Goal: Task Accomplishment & Management: Manage account settings

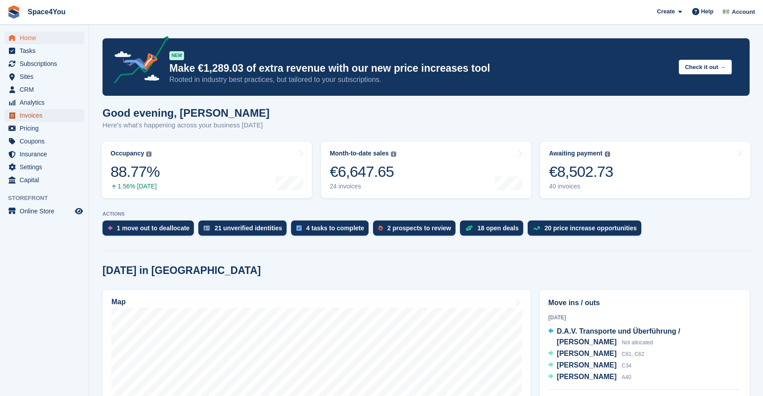
click at [33, 114] on span "Invoices" at bounding box center [46, 115] width 53 height 12
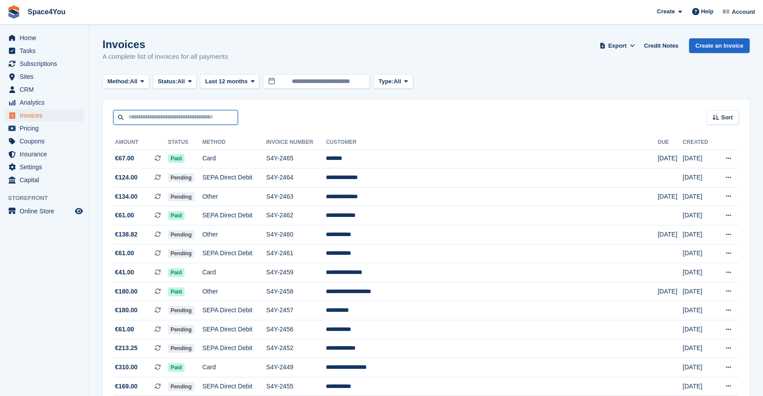
click at [170, 117] on input "text" at bounding box center [175, 117] width 125 height 15
paste input "******"
type input "******"
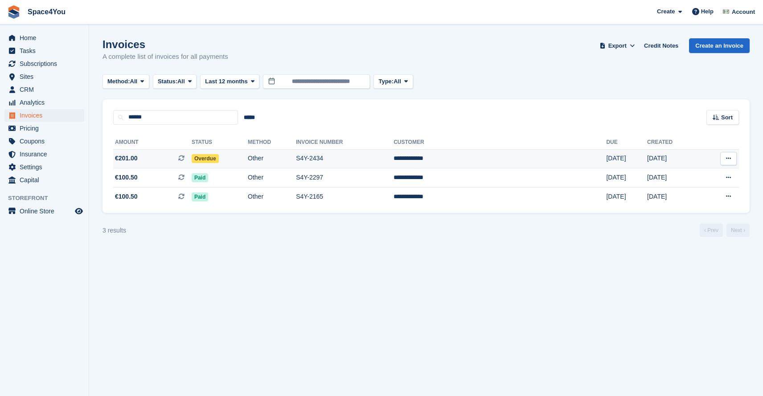
click at [295, 160] on td "Other" at bounding box center [272, 158] width 48 height 19
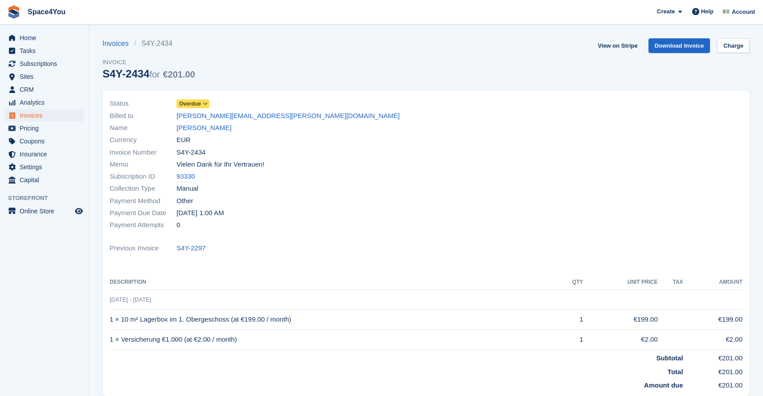
click at [204, 107] on span at bounding box center [205, 103] width 7 height 7
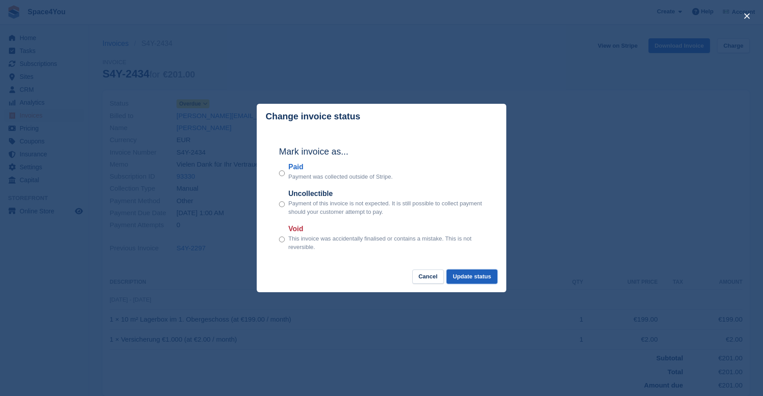
click at [471, 275] on button "Update status" at bounding box center [472, 277] width 51 height 15
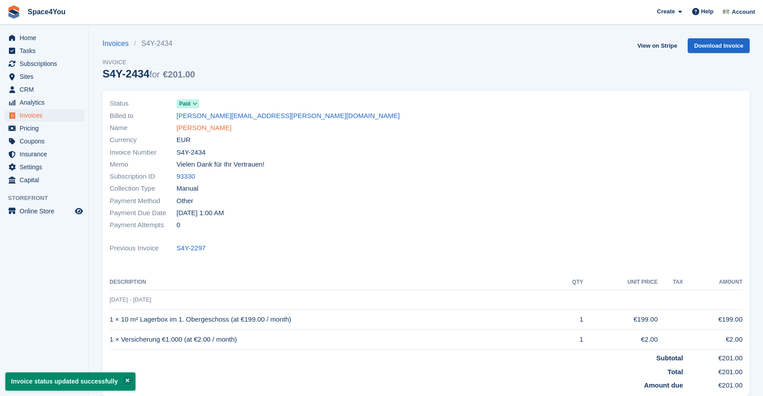
click at [206, 126] on link "Dieter Kutsch" at bounding box center [203, 128] width 55 height 10
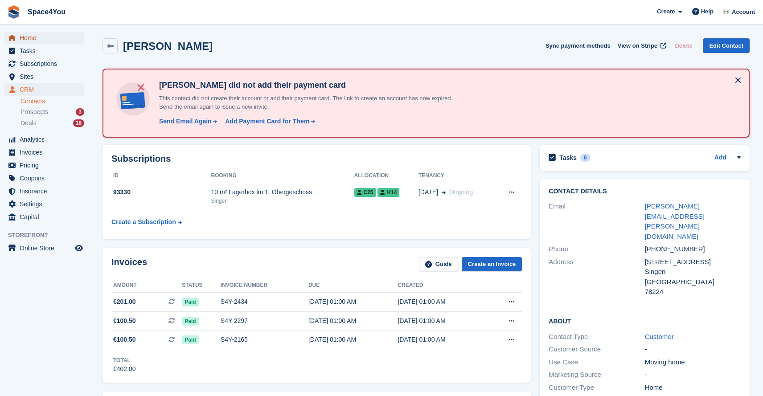
click at [38, 36] on span "Home" at bounding box center [46, 38] width 53 height 12
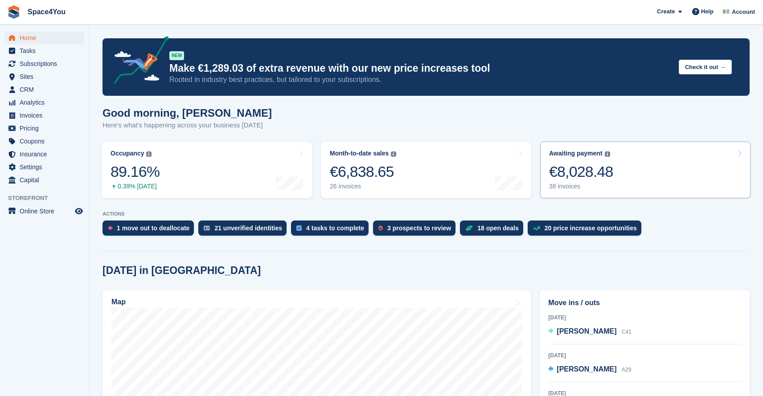
click at [576, 160] on div "Awaiting payment The total outstanding balance on all open invoices. €8,028.48 …" at bounding box center [581, 170] width 64 height 41
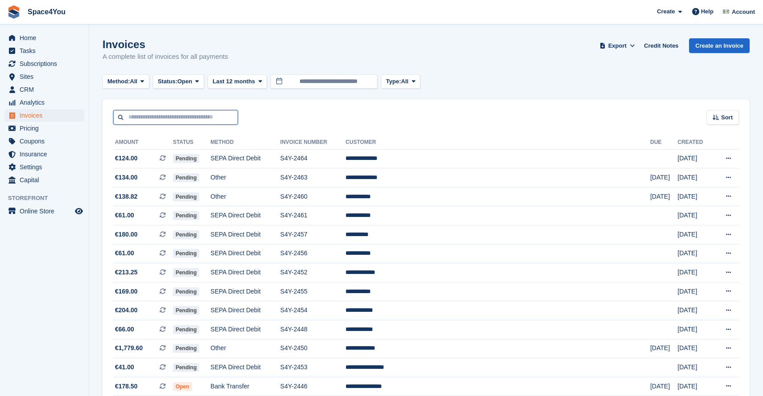
click at [164, 120] on input "text" at bounding box center [175, 117] width 125 height 15
type input "****"
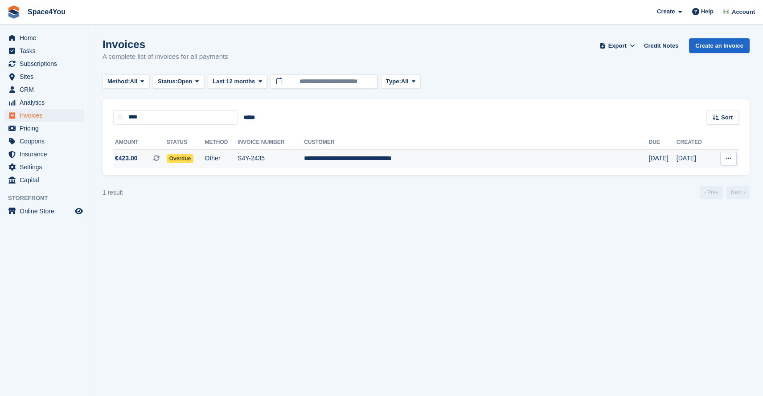
click at [157, 160] on span "€423.00 This is a recurring subscription invoice." at bounding box center [139, 158] width 53 height 9
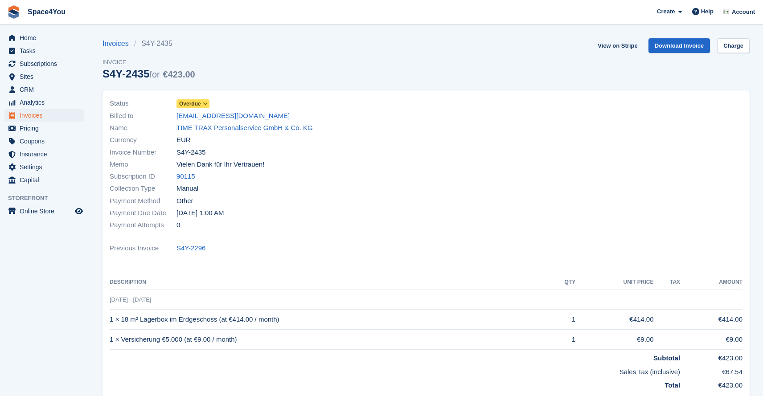
click at [201, 105] on span "Overdue" at bounding box center [190, 104] width 22 height 8
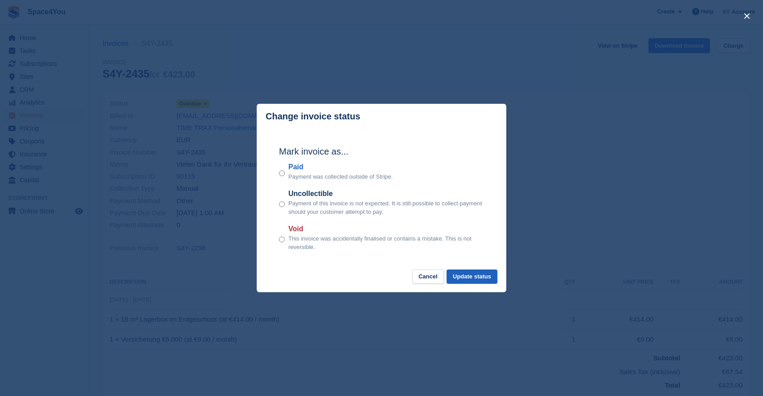
click at [488, 276] on button "Update status" at bounding box center [472, 277] width 51 height 15
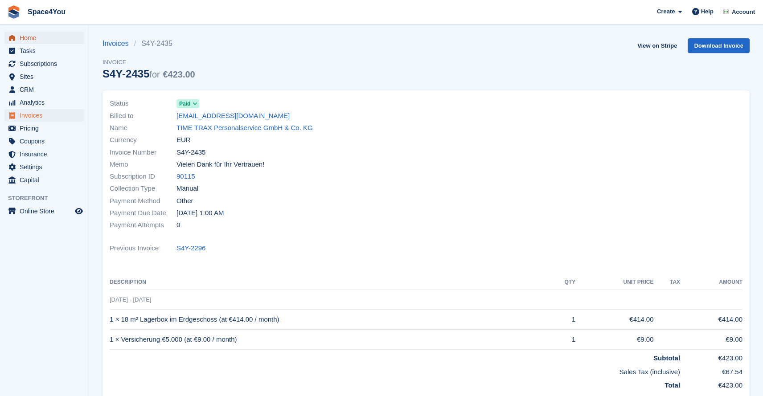
click at [29, 37] on span "Home" at bounding box center [46, 38] width 53 height 12
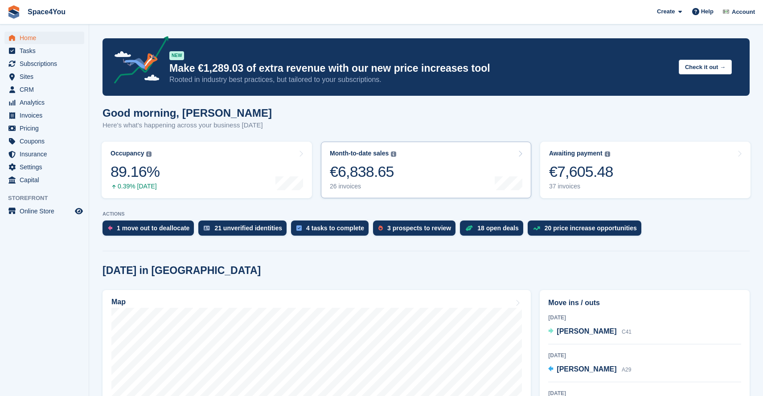
click at [441, 180] on link "Month-to-date sales The sum of all finalised invoices generated this month to d…" at bounding box center [426, 170] width 210 height 57
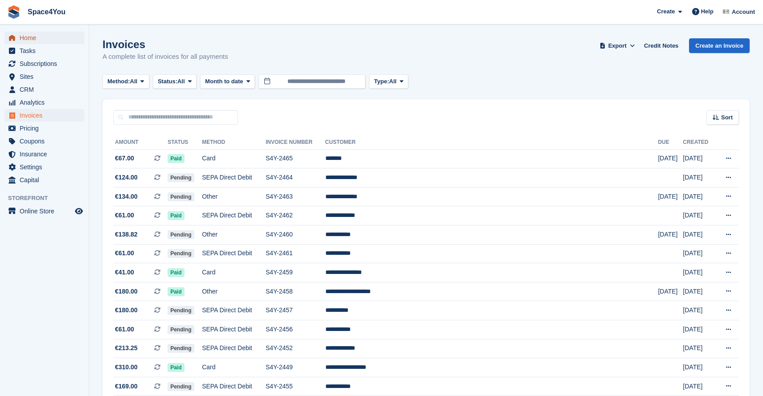
click at [43, 37] on span "Home" at bounding box center [46, 38] width 53 height 12
